Goal: Transaction & Acquisition: Purchase product/service

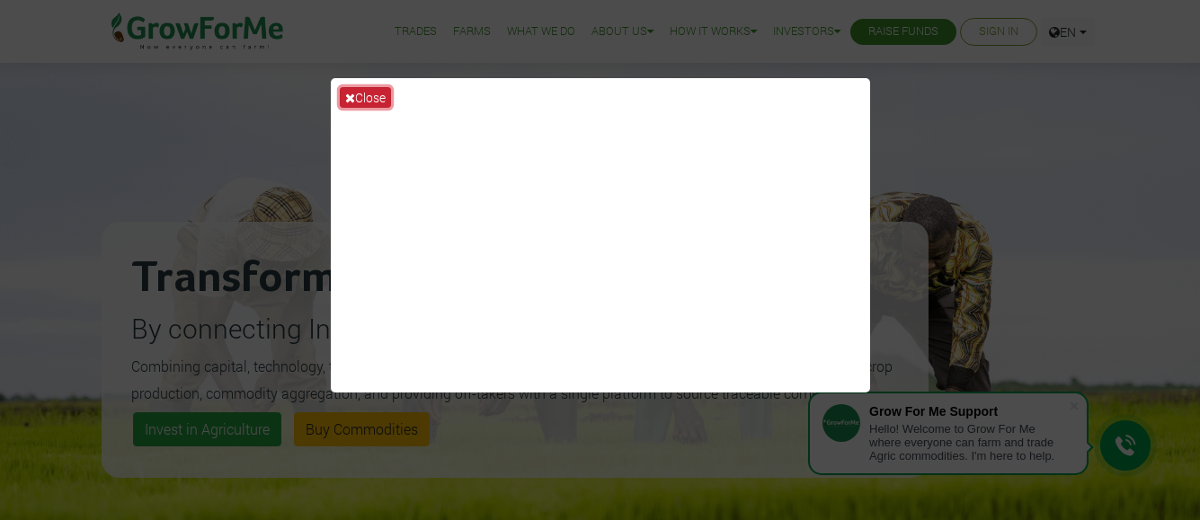
click at [366, 99] on button "Close" at bounding box center [365, 97] width 51 height 21
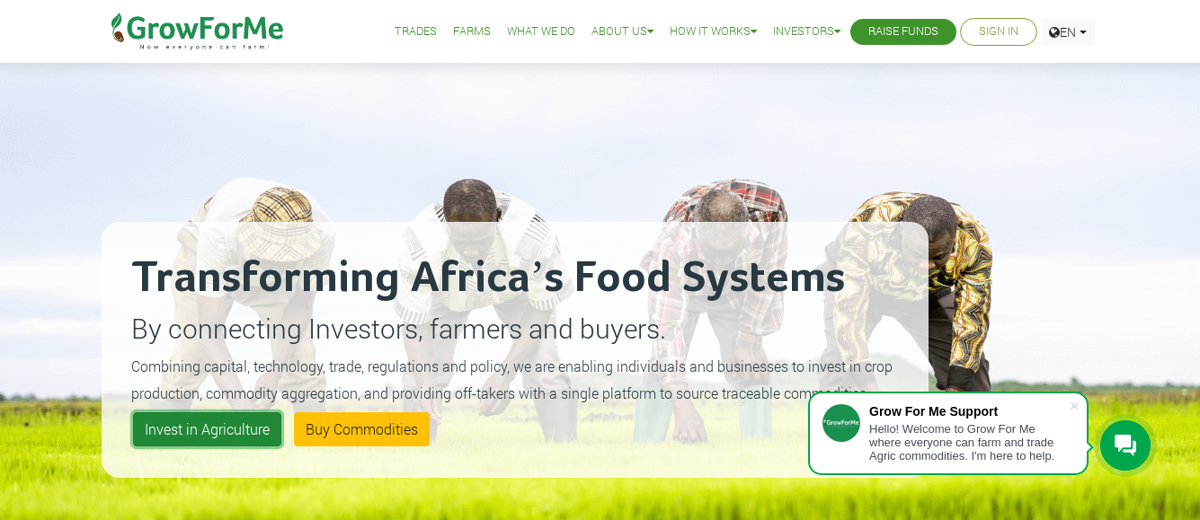
click at [206, 441] on link "Invest in Agriculture" at bounding box center [207, 430] width 148 height 34
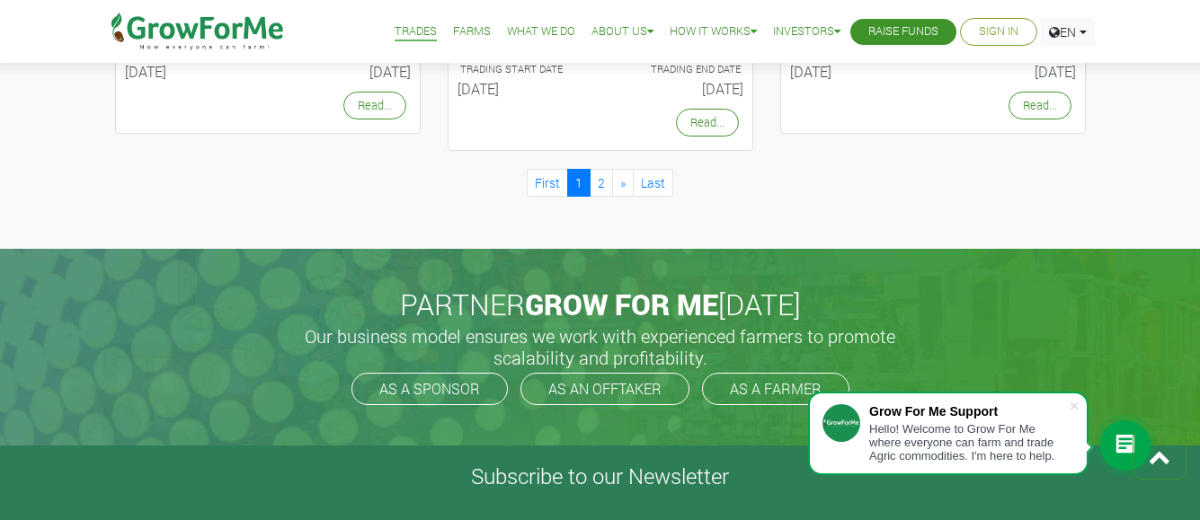
scroll to position [1906, 0]
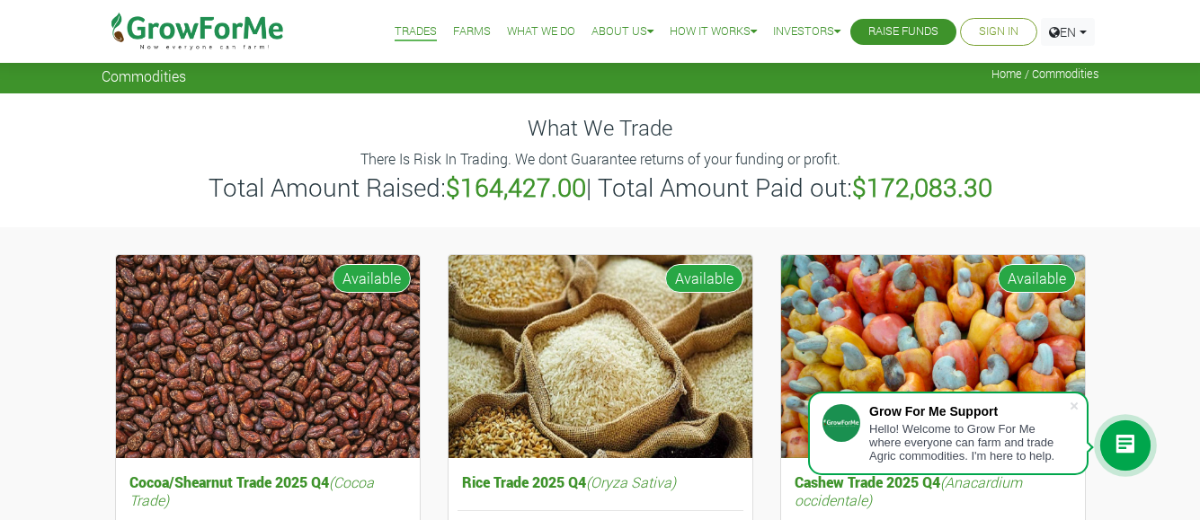
scroll to position [0, 0]
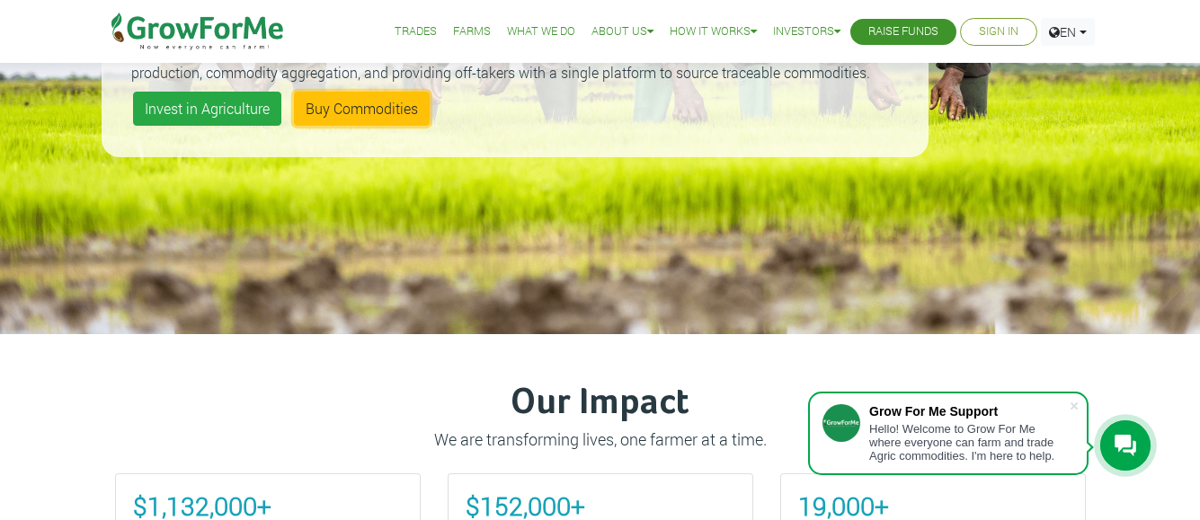
scroll to position [324, 0]
